Goal: Task Accomplishment & Management: Manage account settings

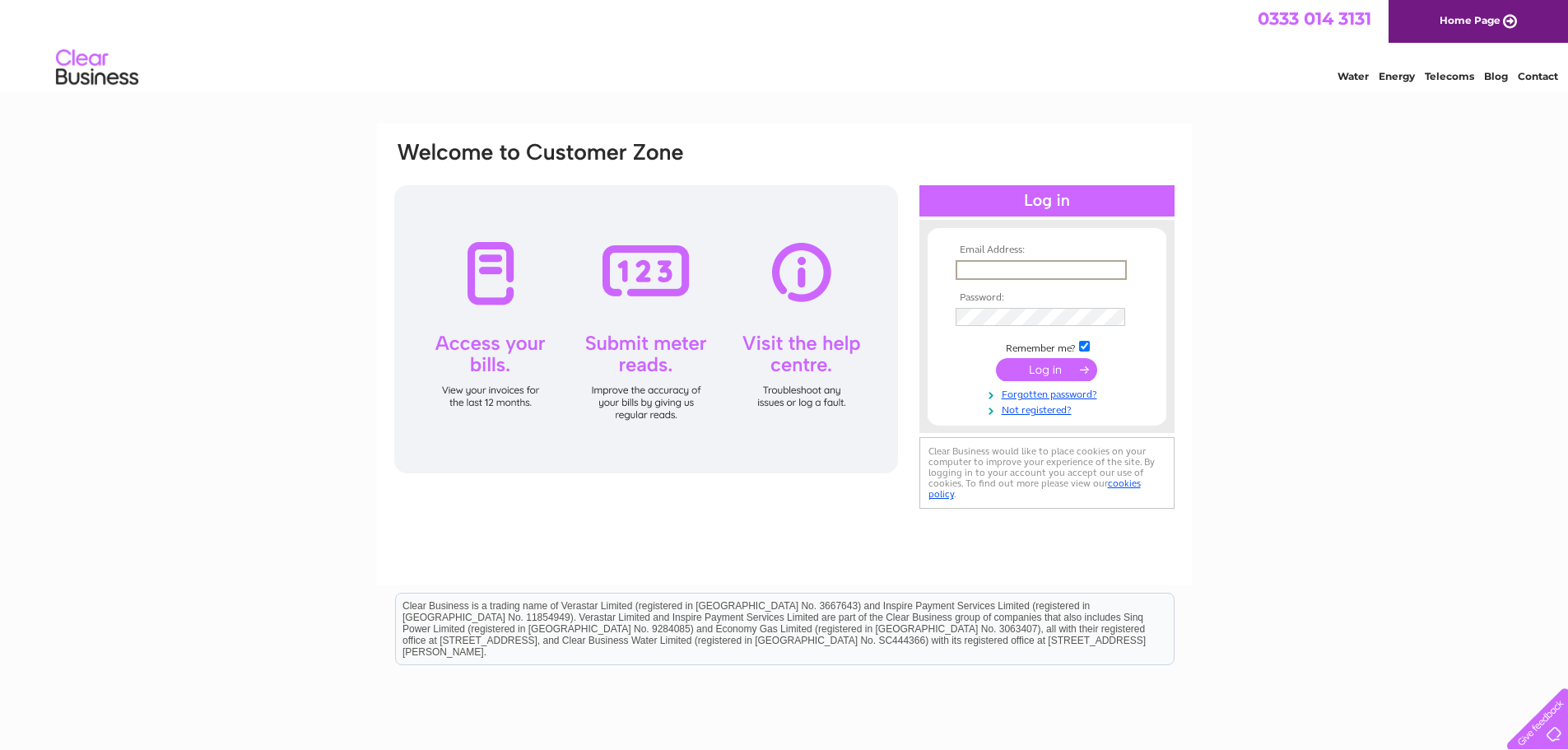
click at [990, 272] on input "text" at bounding box center [1041, 270] width 171 height 20
type input "donna.walker@akersolutions.com"
click at [1043, 368] on input "submit" at bounding box center [1046, 368] width 101 height 23
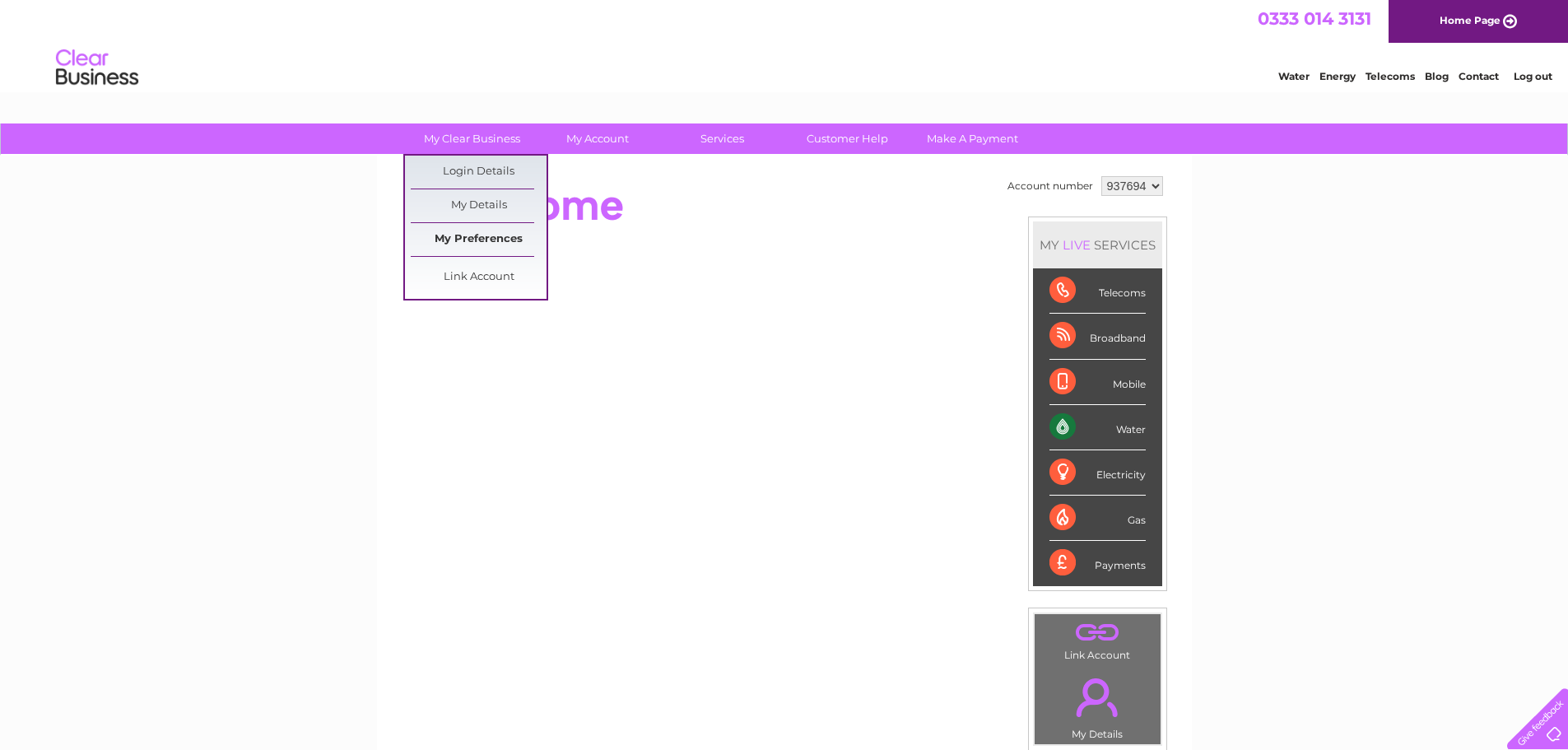
click at [480, 237] on link "My Preferences" at bounding box center [479, 240] width 136 height 33
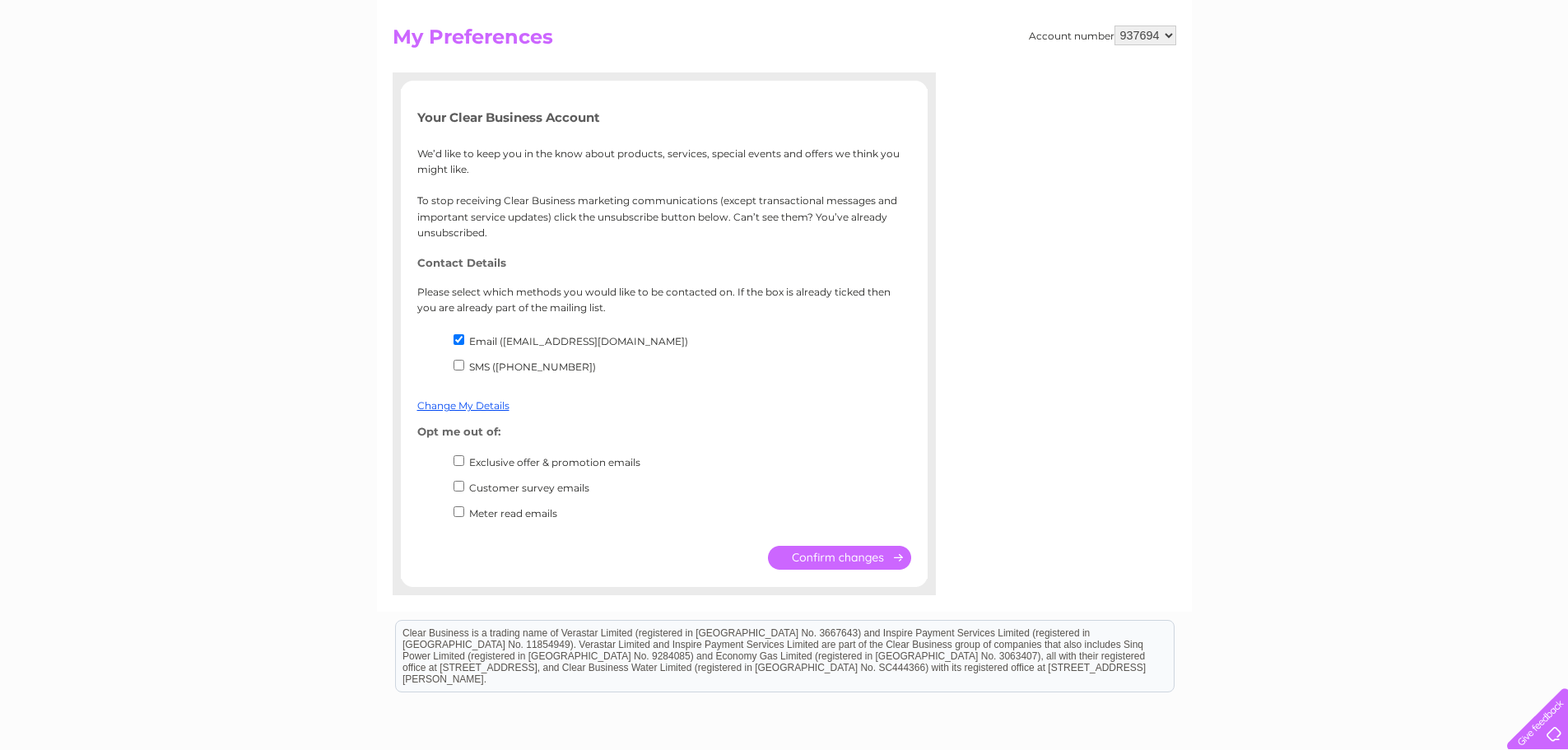
scroll to position [165, 0]
click at [517, 341] on label "Email (invoice@akersolutions.com)" at bounding box center [578, 340] width 219 height 12
click at [464, 341] on input "Email (invoice@akersolutions.com)" at bounding box center [458, 338] width 11 height 11
click at [517, 341] on label "Email (invoice@akersolutions.com)" at bounding box center [578, 340] width 219 height 12
click at [464, 341] on input "Email (invoice@akersolutions.com)" at bounding box center [458, 338] width 11 height 11
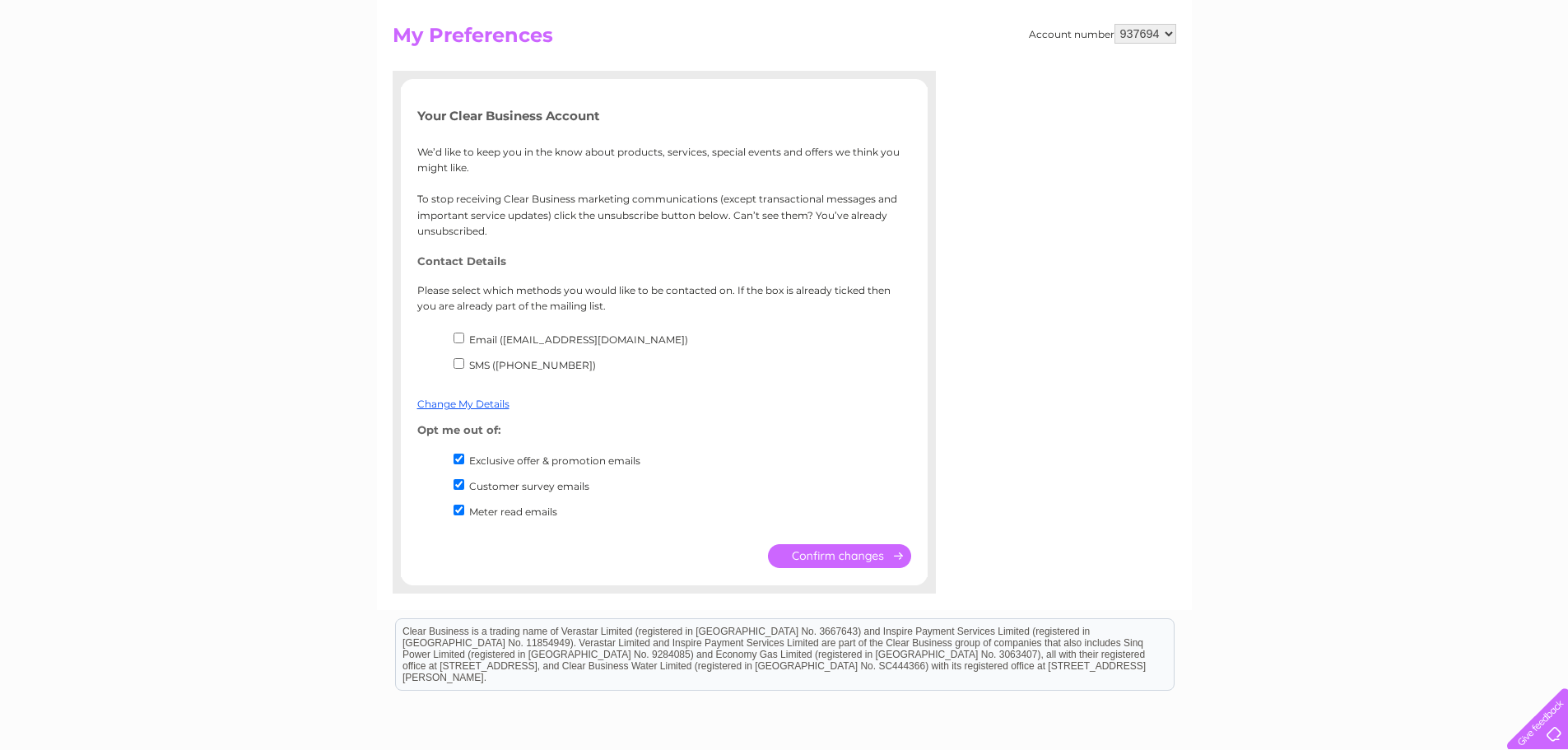
checkbox input "true"
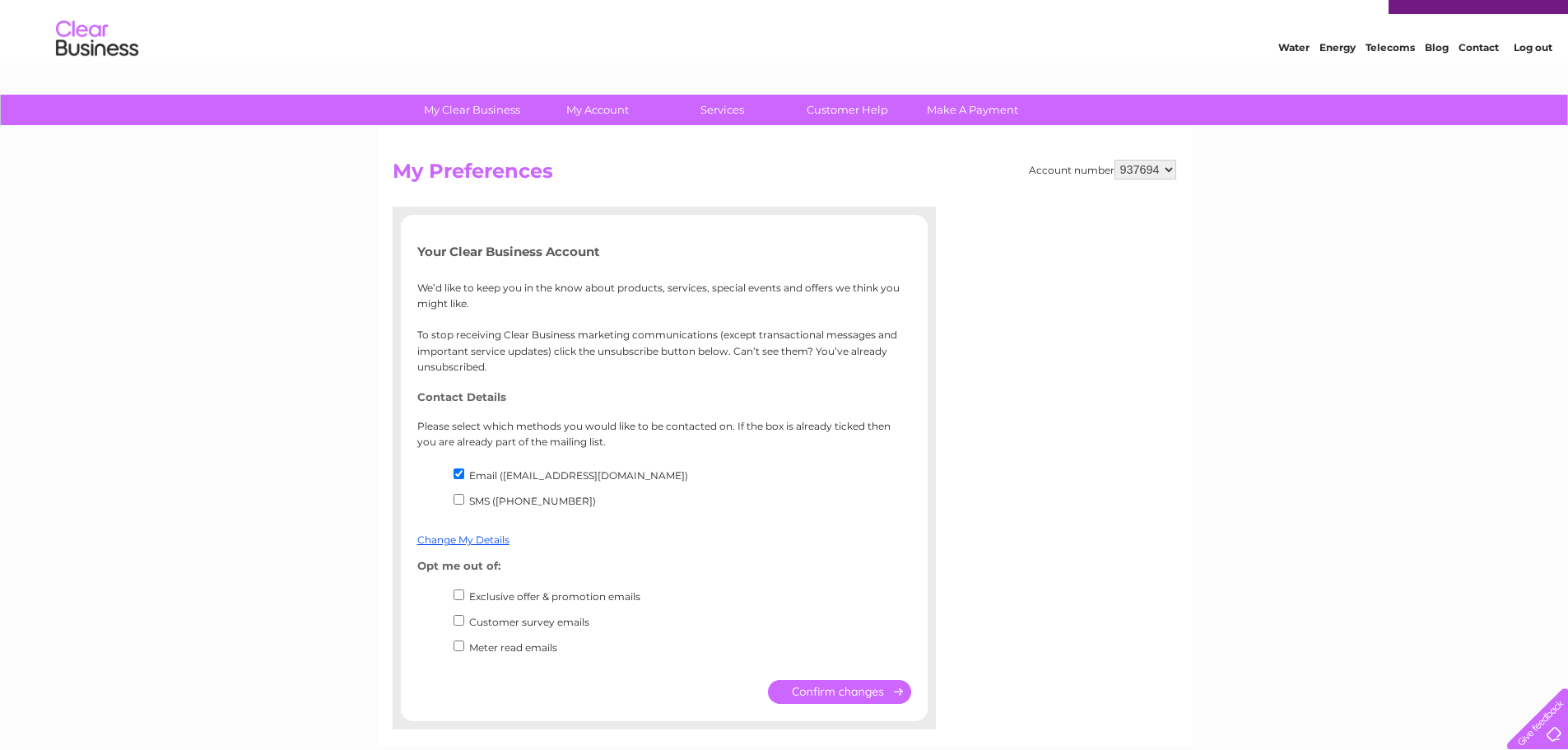
scroll to position [0, 0]
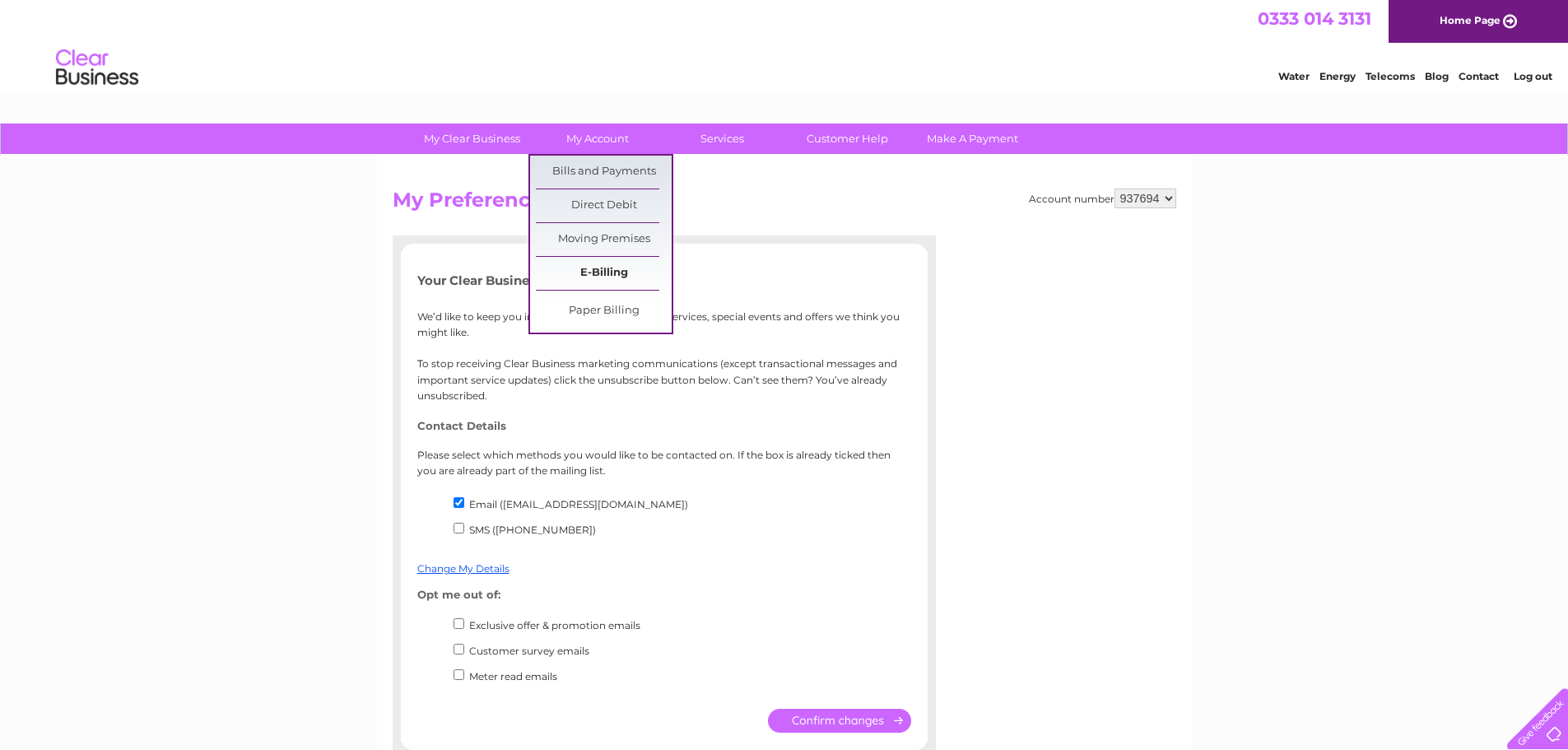
click at [606, 271] on link "E-Billing" at bounding box center [603, 274] width 136 height 33
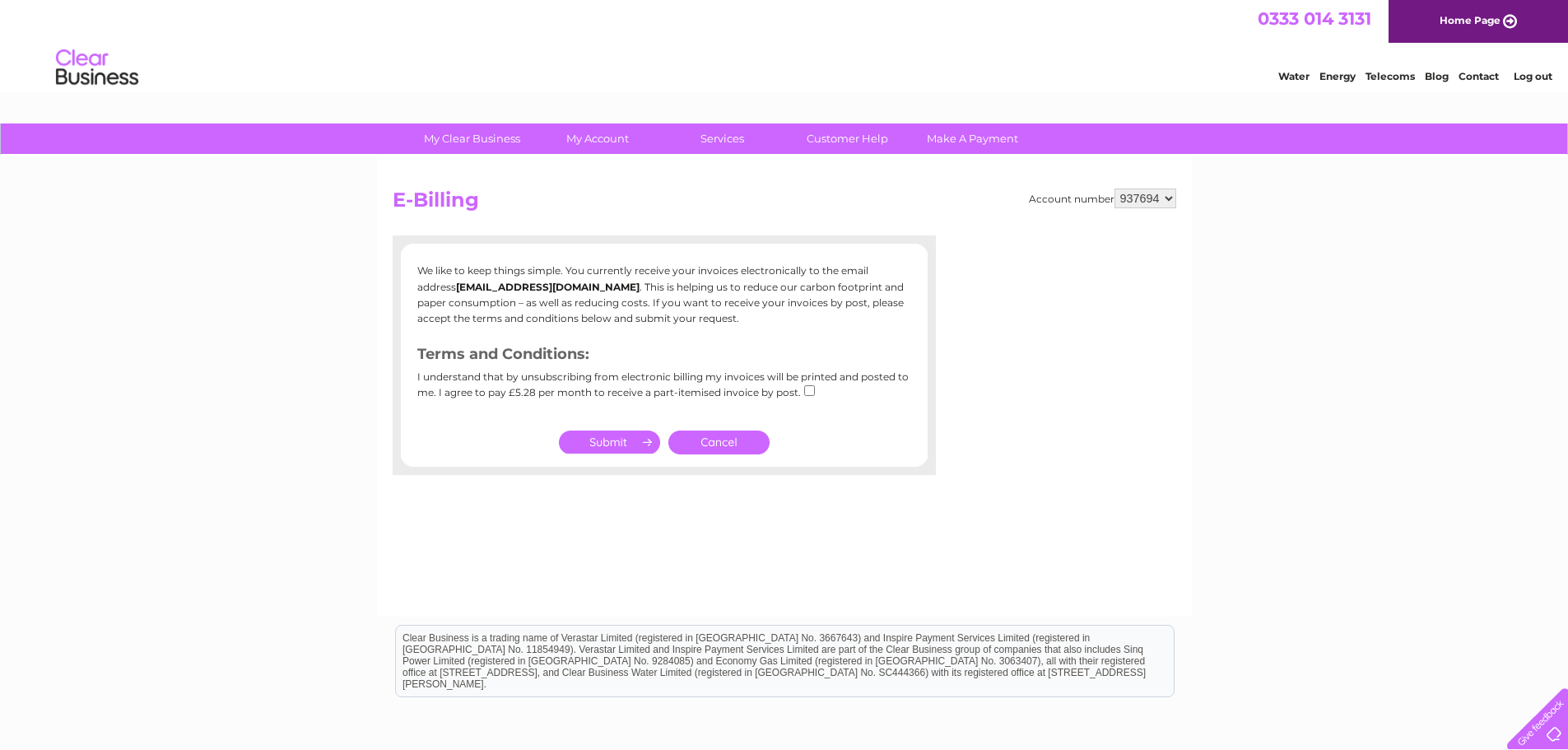
click at [1444, 339] on div "My Clear Business Login Details My Details My Preferences Link Account My Accou…" at bounding box center [784, 511] width 1568 height 775
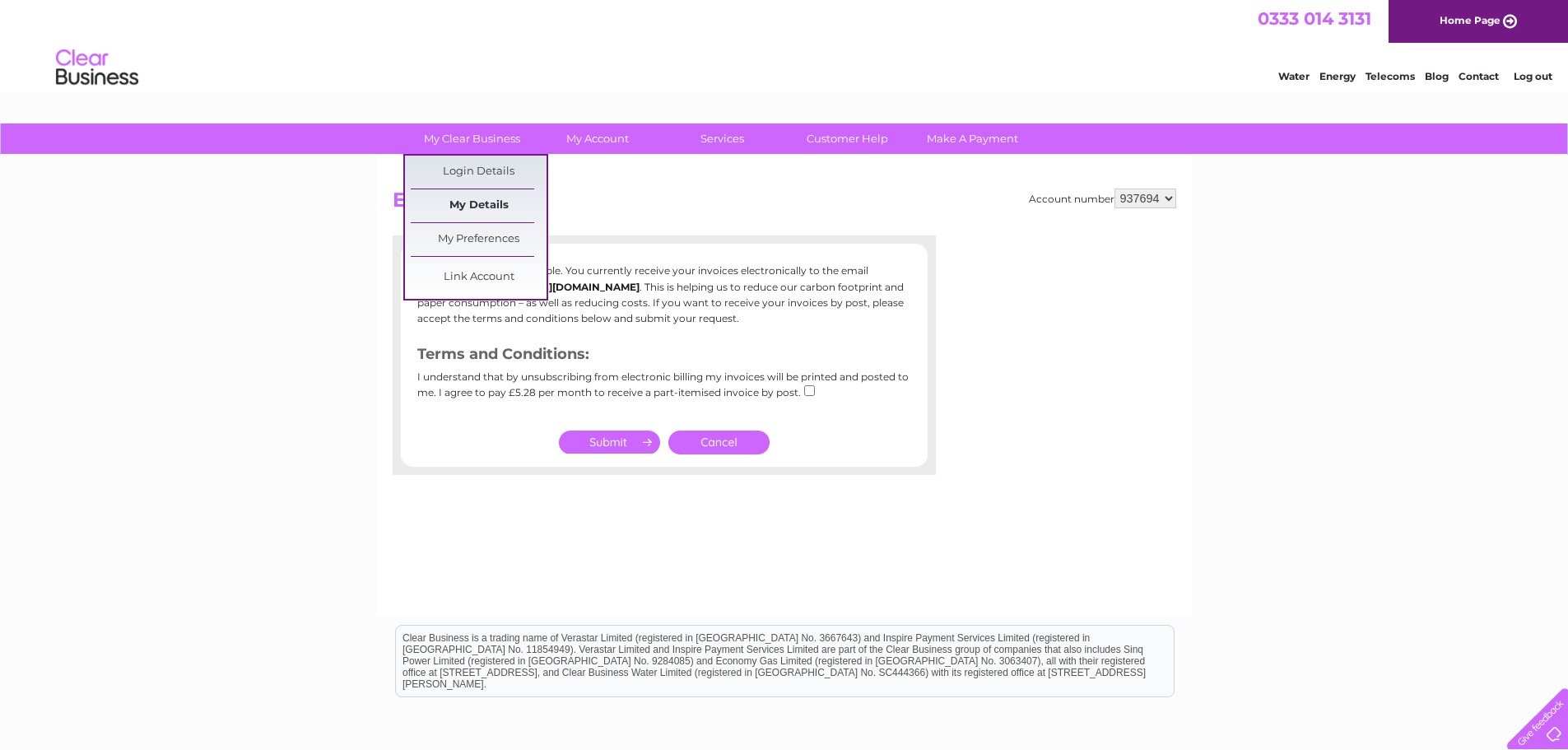
click at [480, 204] on link "My Details" at bounding box center [479, 206] width 136 height 33
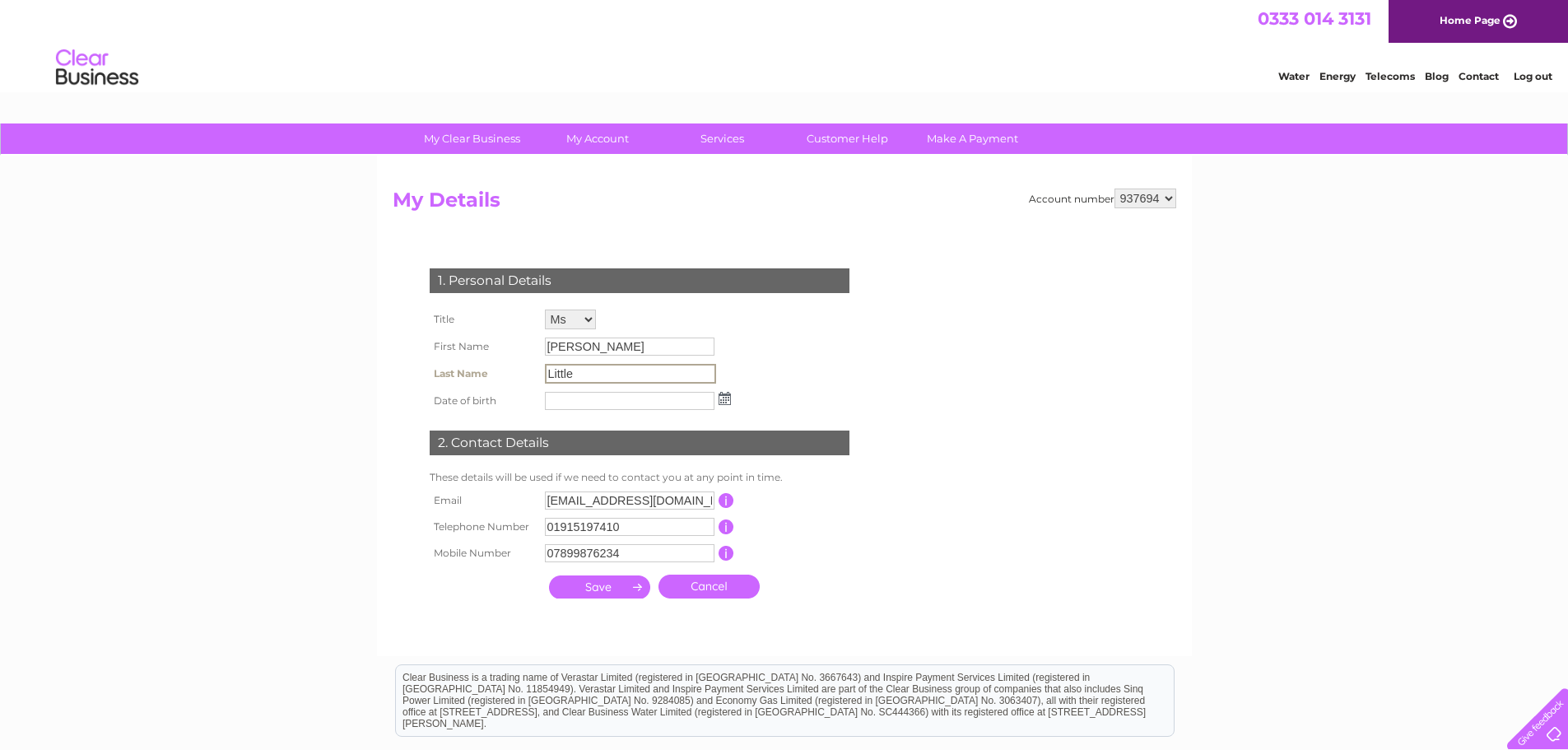
drag, startPoint x: 590, startPoint y: 372, endPoint x: 433, endPoint y: 356, distance: 157.8
click at [433, 356] on tbody "Title Mr Mrs Ms Miss Dr Rev Prof Other First Name Donna Last Name Little Date o…" at bounding box center [581, 360] width 310 height 109
click at [597, 364] on input "Little" at bounding box center [630, 374] width 171 height 20
drag, startPoint x: 595, startPoint y: 372, endPoint x: 495, endPoint y: 369, distance: 100.0
click at [495, 369] on tr "Last Name Little" at bounding box center [581, 374] width 310 height 28
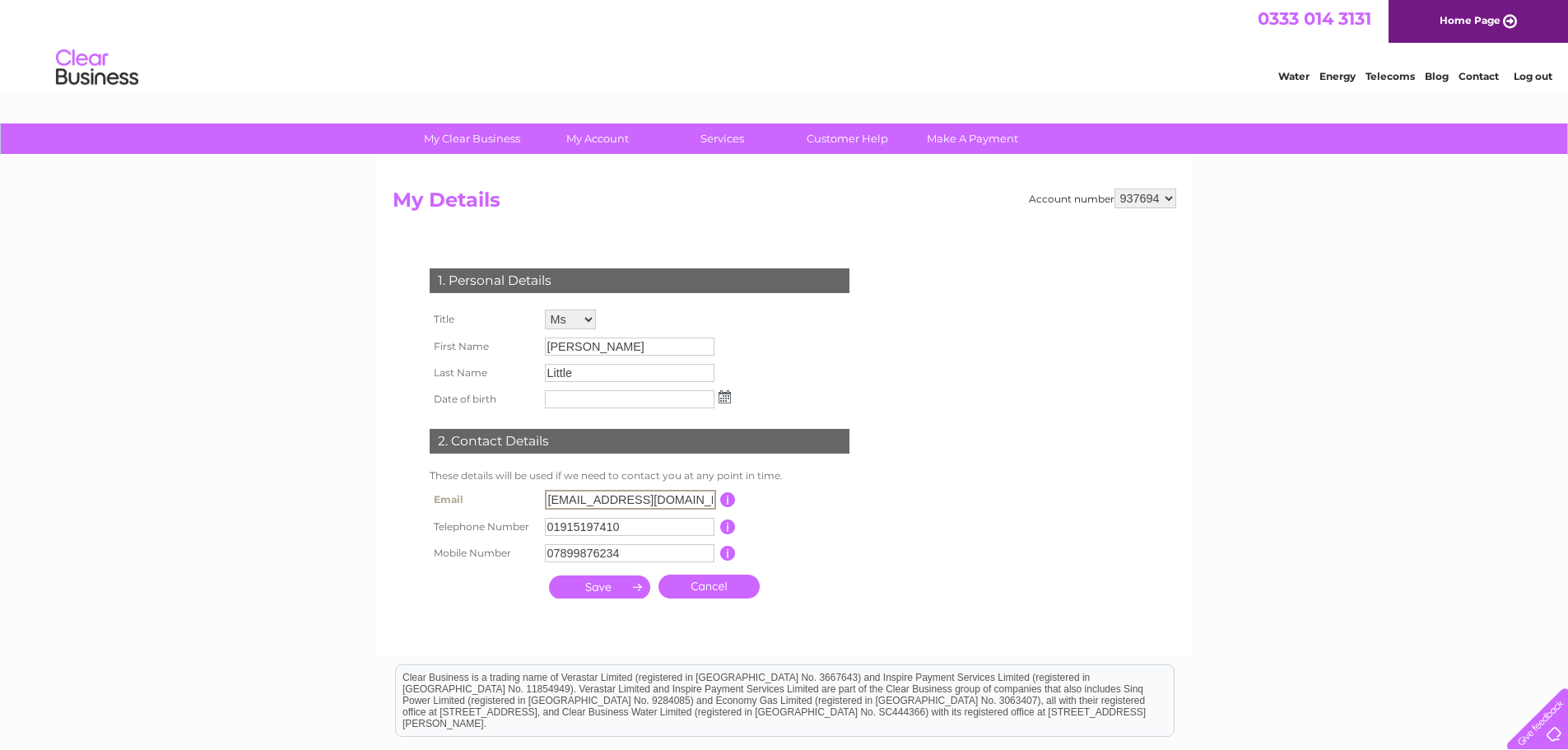
drag, startPoint x: 549, startPoint y: 501, endPoint x: 713, endPoint y: 499, distance: 164.0
click at [713, 499] on input "[EMAIL_ADDRESS][DOMAIN_NAME]" at bounding box center [630, 499] width 171 height 20
drag, startPoint x: 713, startPoint y: 499, endPoint x: 339, endPoint y: 470, distance: 375.1
click at [339, 470] on div "My Clear Business Login Details My Details My Preferences Link Account My Accou…" at bounding box center [784, 531] width 1568 height 814
type input "donna.walker@akersolutions.com"
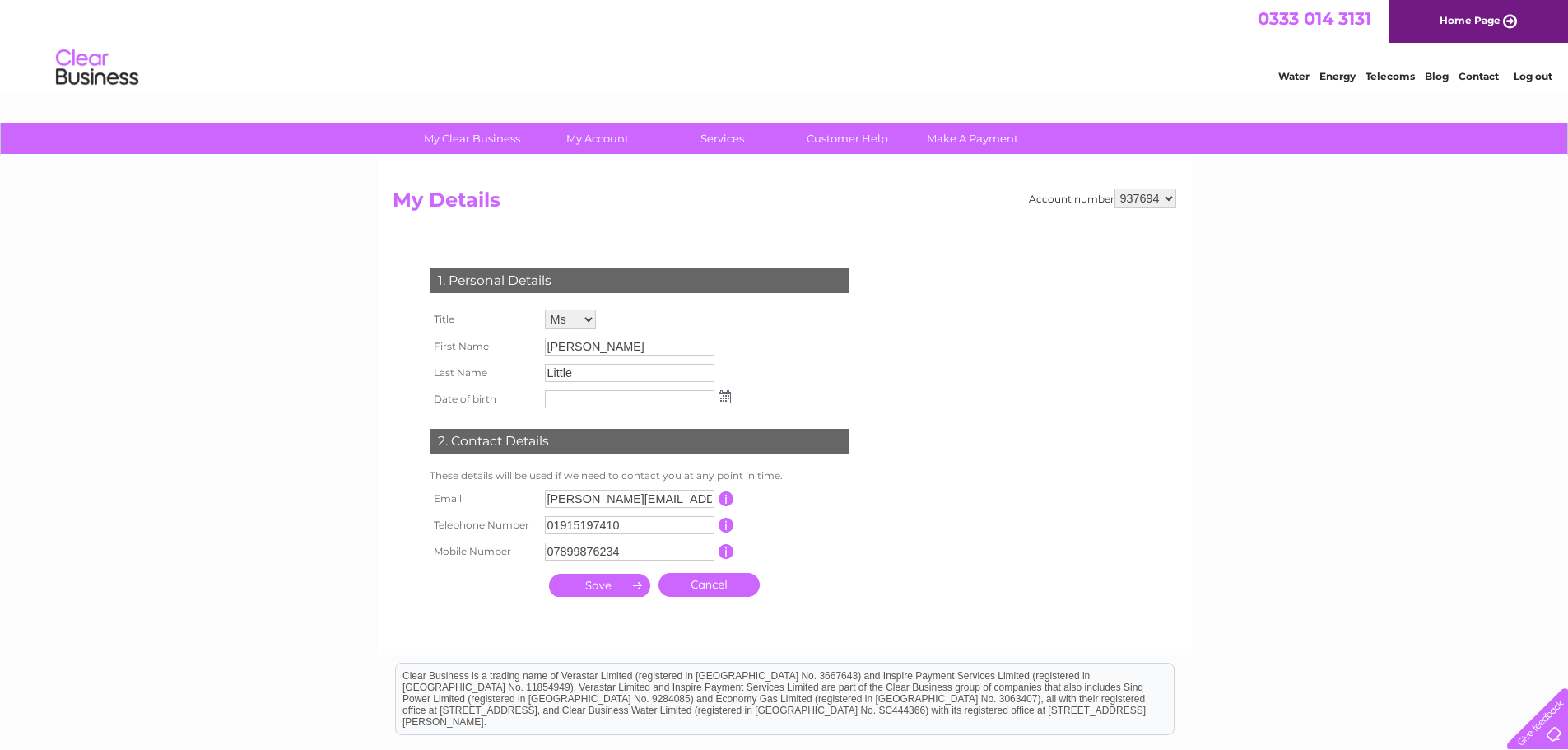
click at [599, 589] on input "submit" at bounding box center [599, 585] width 101 height 23
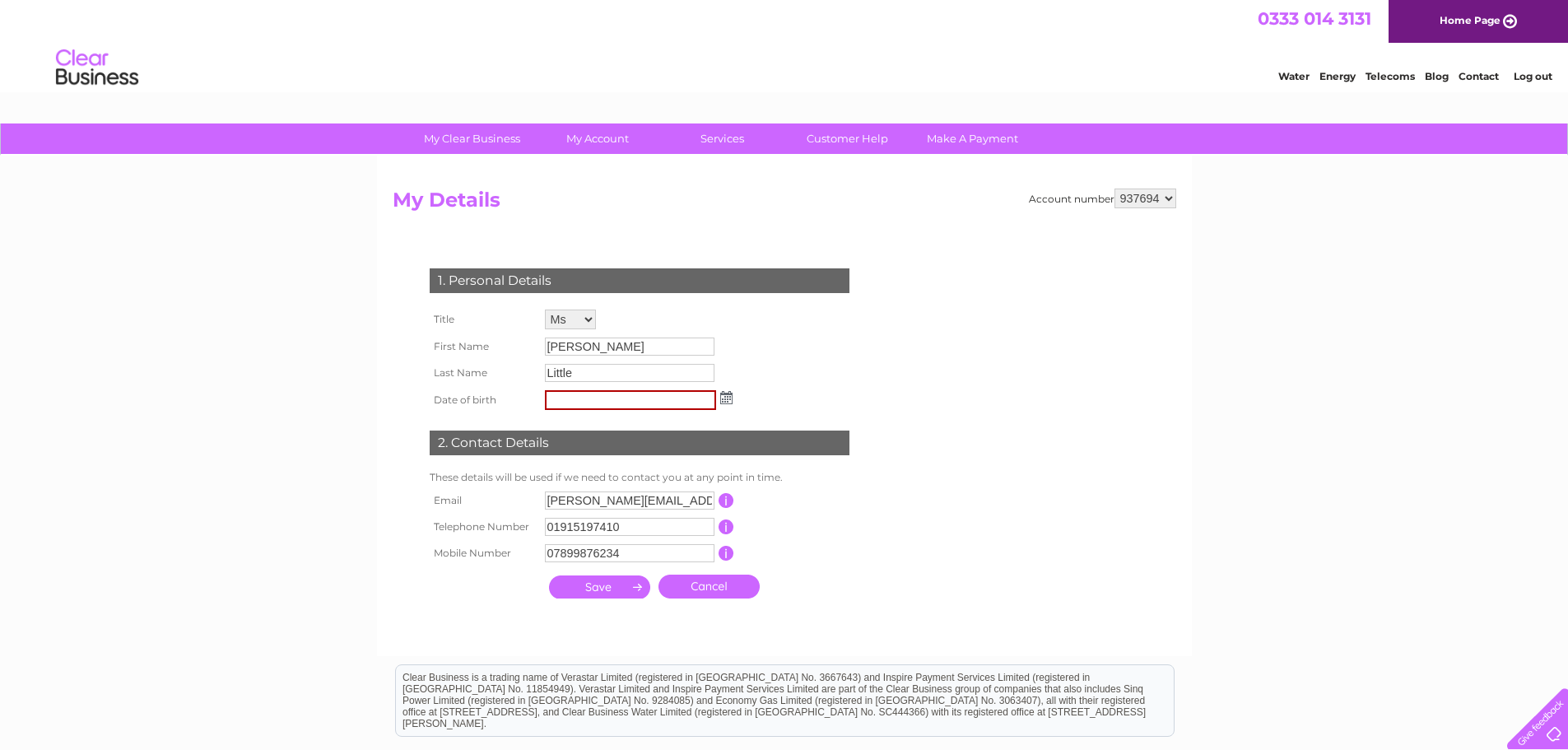
click at [599, 589] on input "submit" at bounding box center [599, 587] width 101 height 23
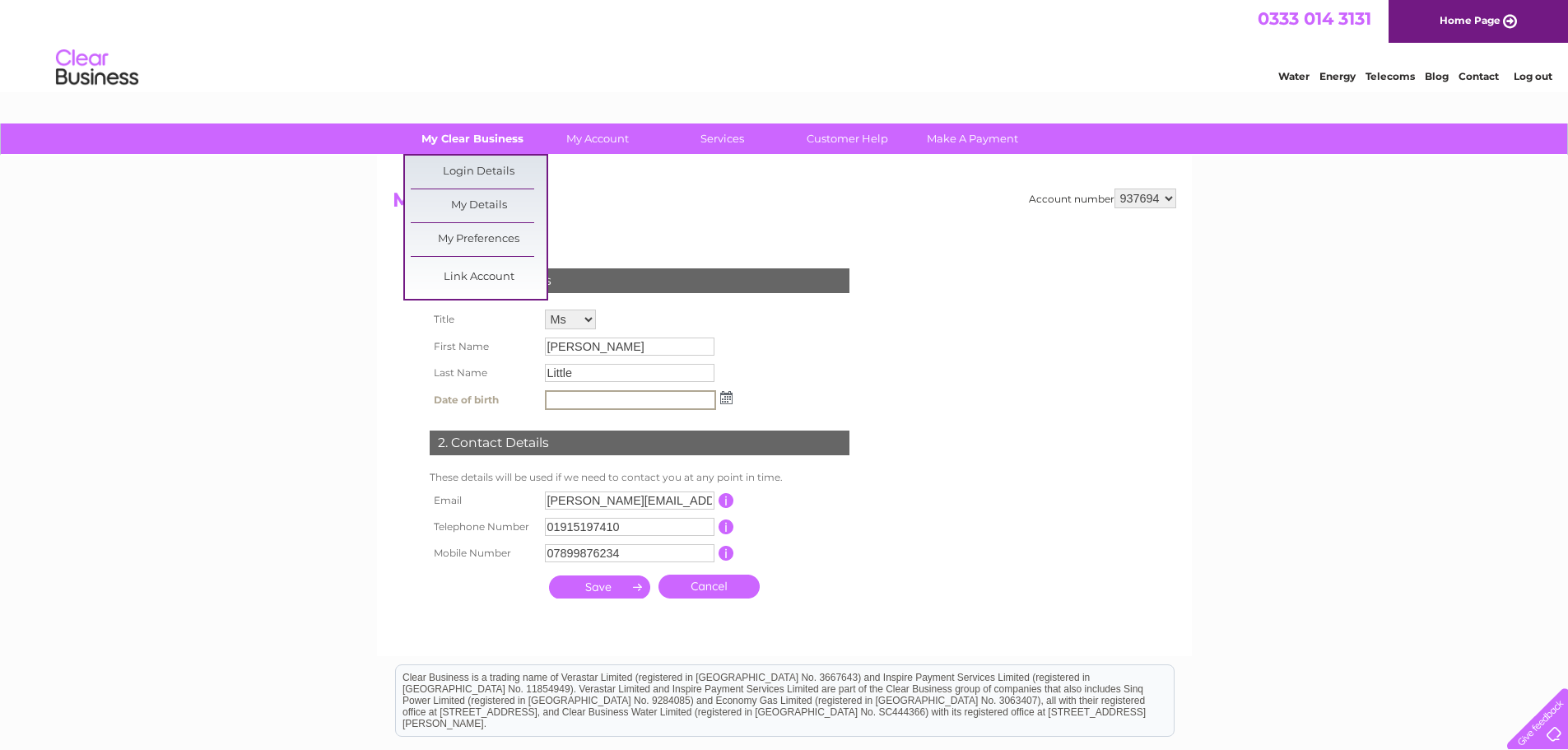
click at [489, 143] on link "My Clear Business" at bounding box center [472, 138] width 136 height 30
click at [475, 204] on link "My Details" at bounding box center [479, 206] width 136 height 33
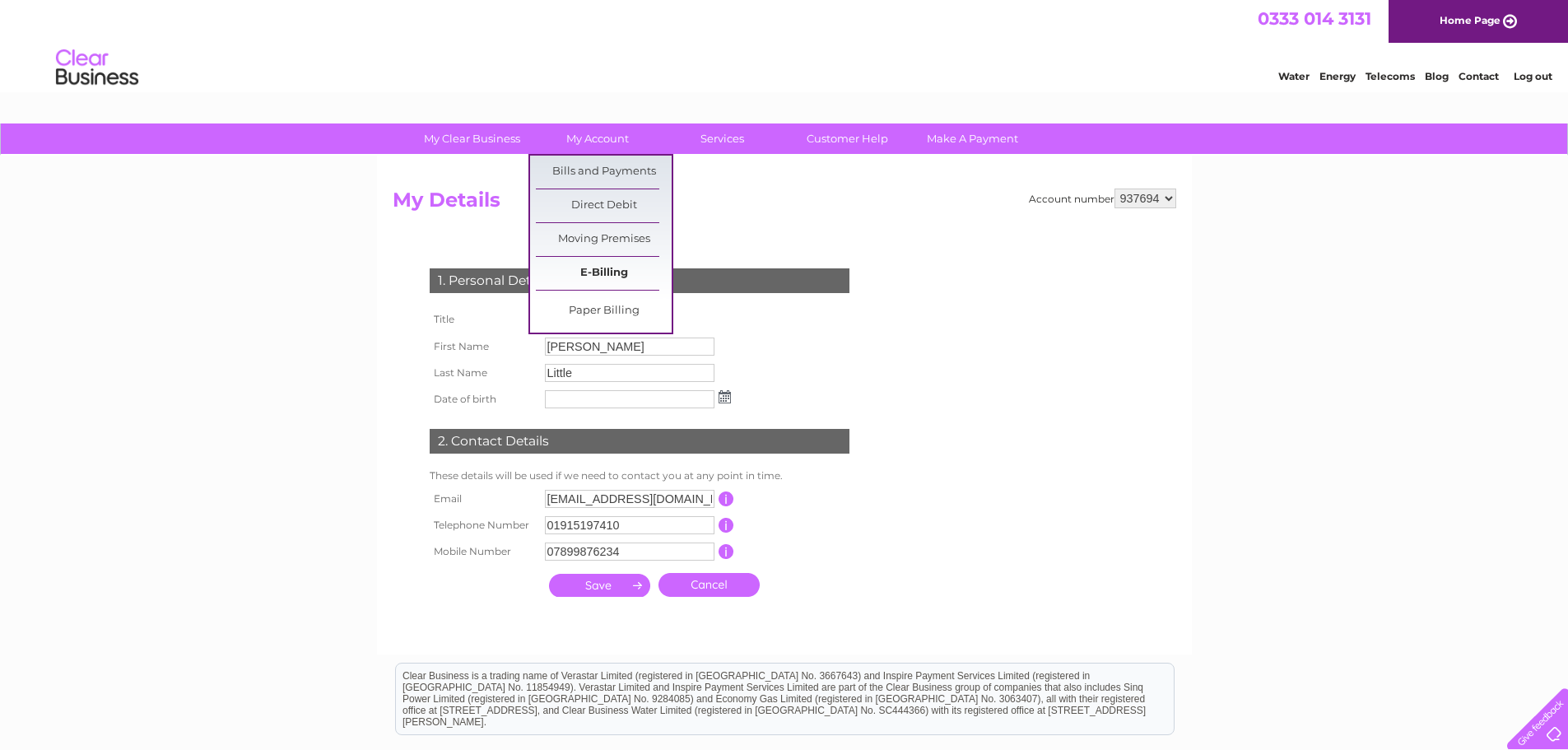
click at [593, 264] on link "E-Billing" at bounding box center [603, 274] width 136 height 33
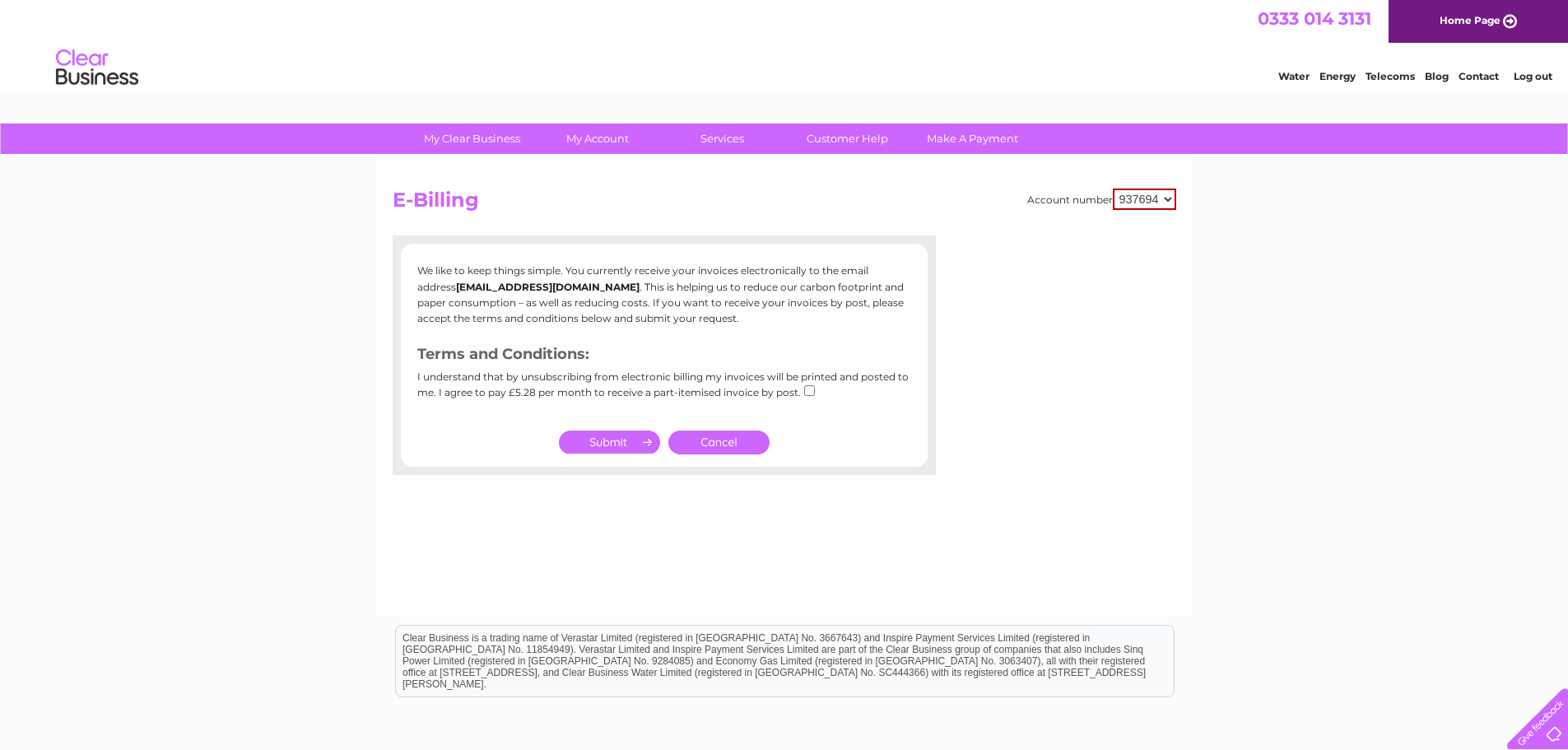
click at [1484, 15] on link "Home Page" at bounding box center [1478, 21] width 180 height 43
